Goal: Transaction & Acquisition: Subscribe to service/newsletter

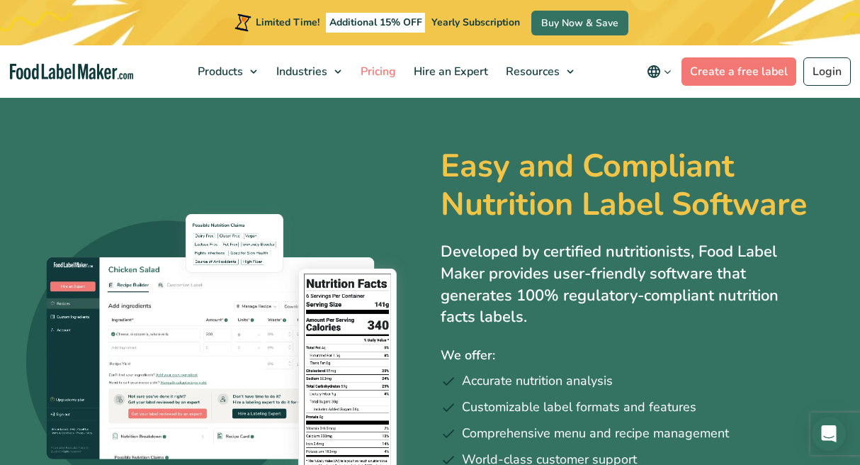
click at [386, 71] on span "Pricing" at bounding box center [376, 72] width 41 height 16
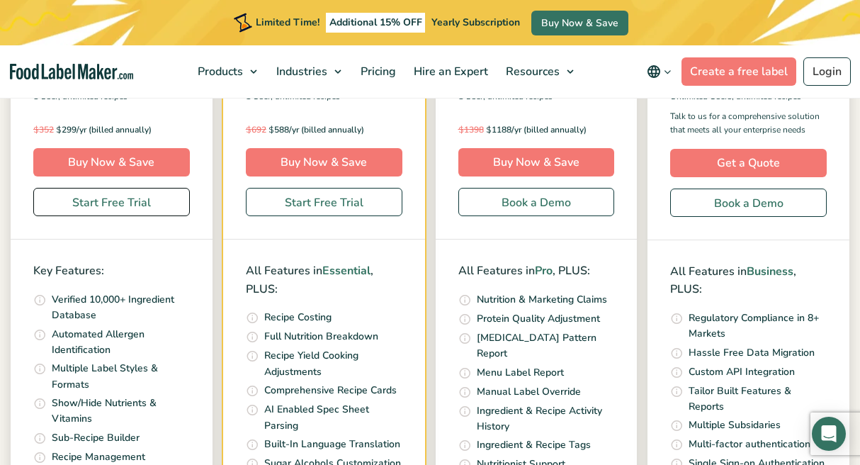
scroll to position [404, 0]
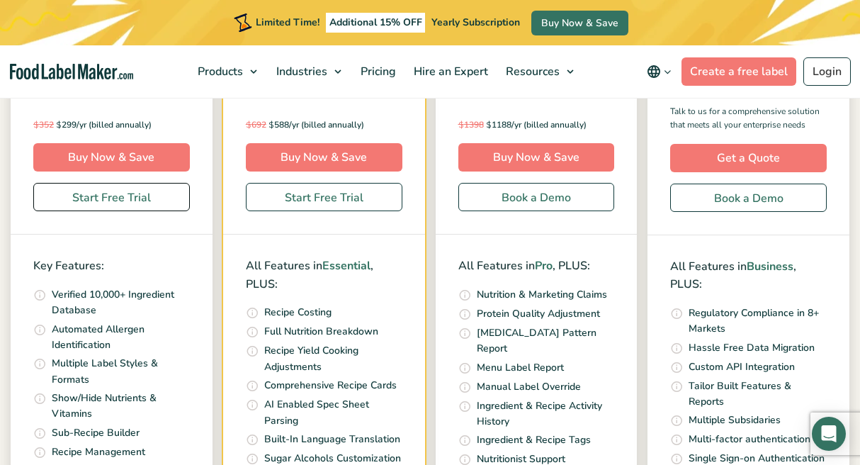
click at [152, 198] on link "Start Free Trial" at bounding box center [111, 197] width 157 height 28
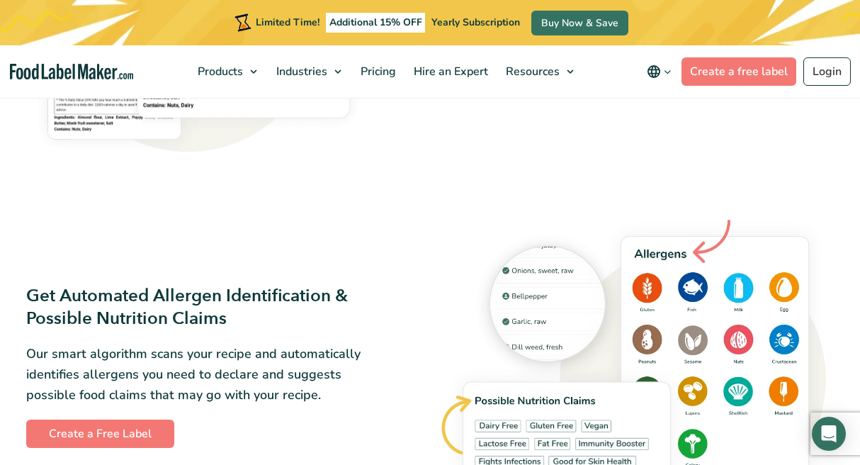
scroll to position [1282, 0]
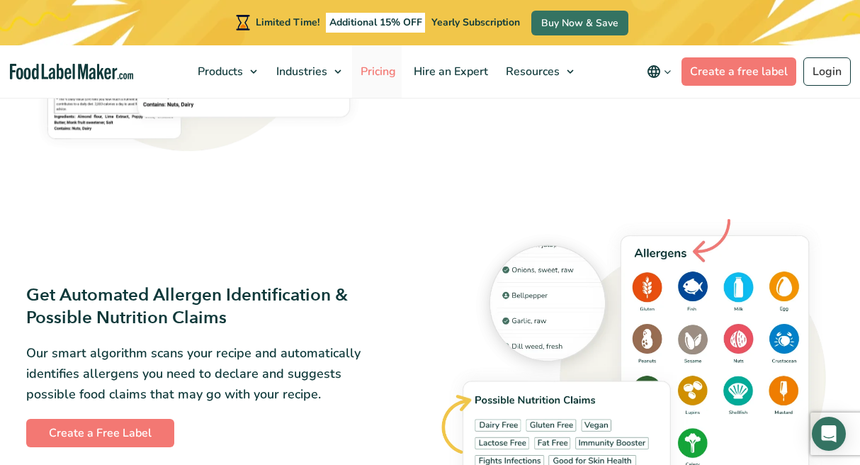
click at [392, 71] on span "Pricing" at bounding box center [376, 72] width 41 height 16
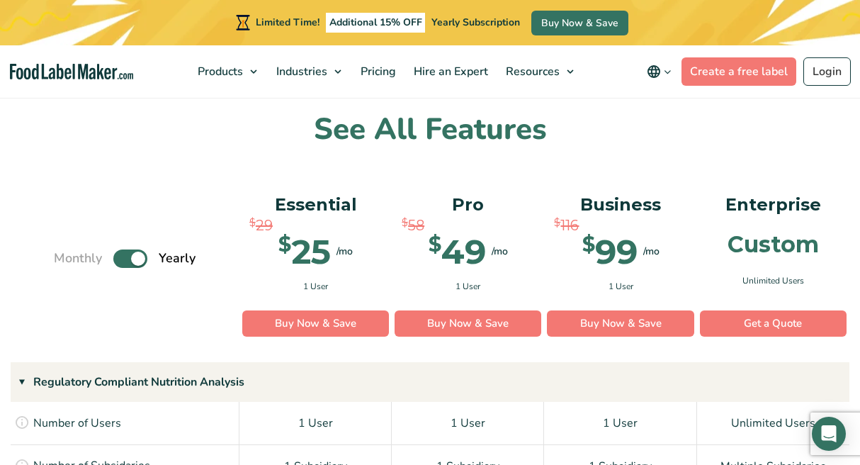
scroll to position [1043, 0]
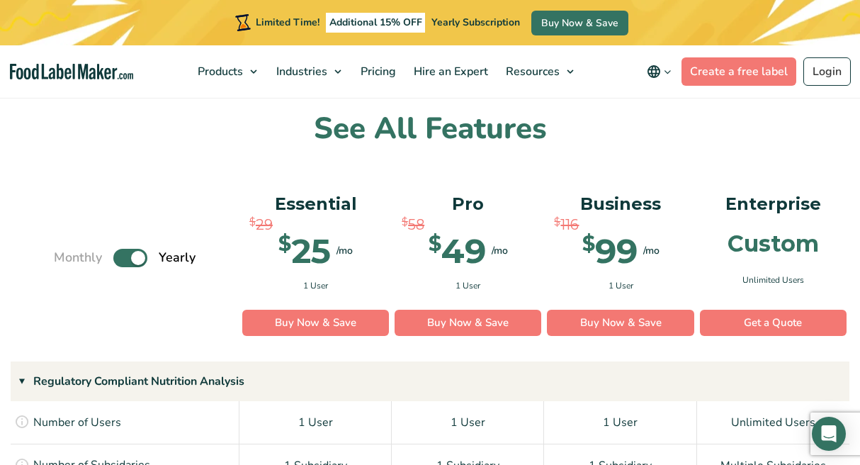
click at [140, 252] on label "Toggle" at bounding box center [130, 258] width 34 height 18
click at [66, 253] on input "Toggle" at bounding box center [61, 257] width 9 height 9
checkbox input "false"
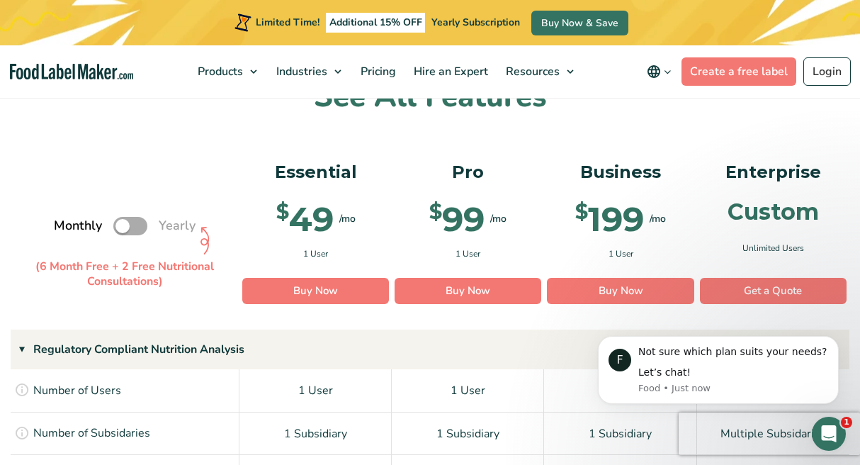
scroll to position [1075, 0]
